Goal: Task Accomplishment & Management: Manage account settings

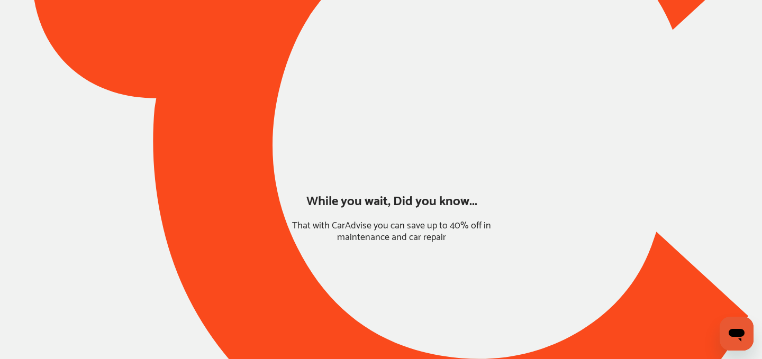
type input "*****"
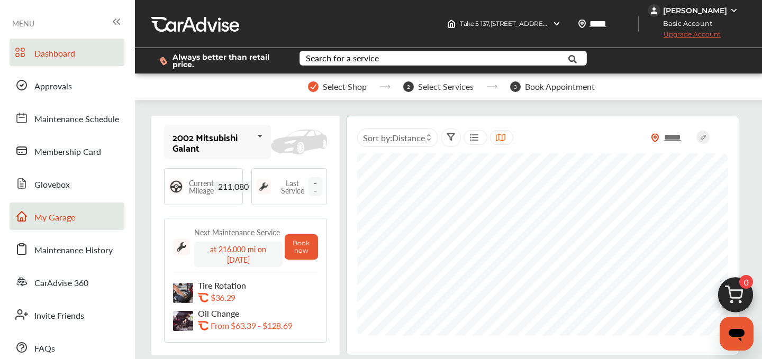
click at [74, 217] on span "My Garage" at bounding box center [54, 218] width 41 height 14
